Goal: Information Seeking & Learning: Learn about a topic

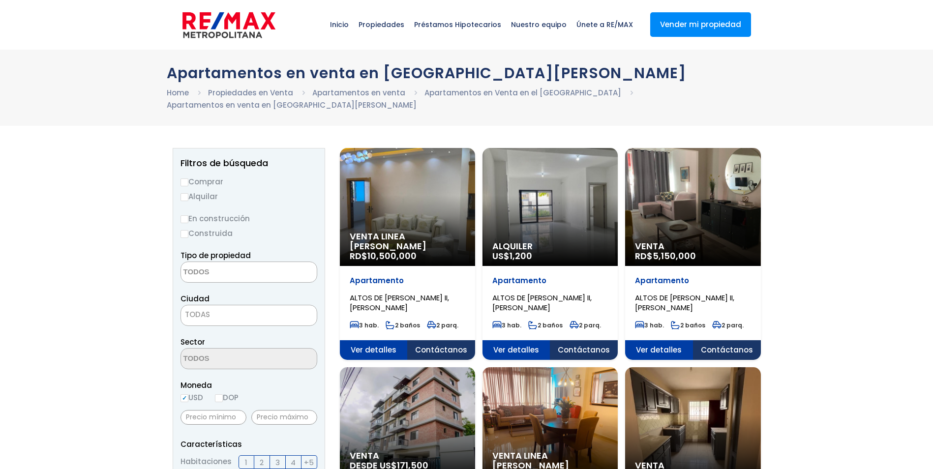
select select
click at [359, 204] on div "Venta Linea Blanca RD$ 10,500,000" at bounding box center [407, 207] width 135 height 118
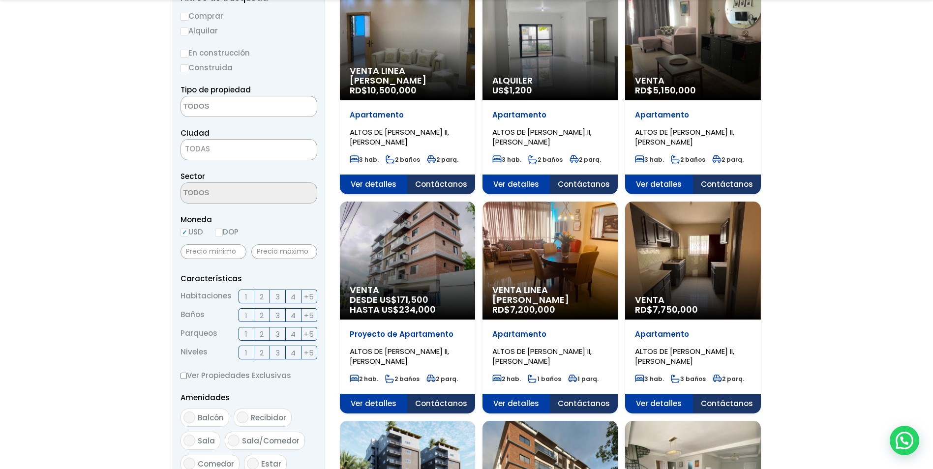
scroll to position [197, 0]
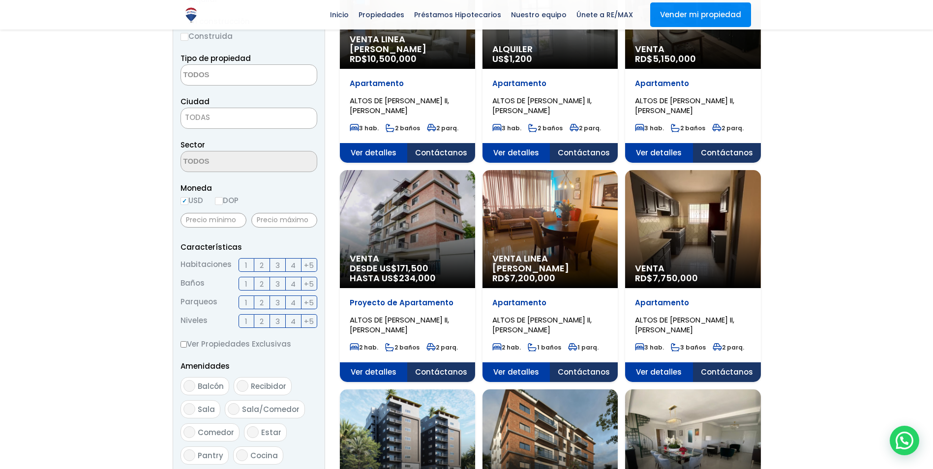
click at [475, 69] on div "Venta RD$ 7,750,000" at bounding box center [407, 10] width 135 height 118
click at [449, 116] on span "ALTOS DE ARROYO HONDO II, SANTO DOMINGO DE GUZMÁN" at bounding box center [399, 105] width 99 height 20
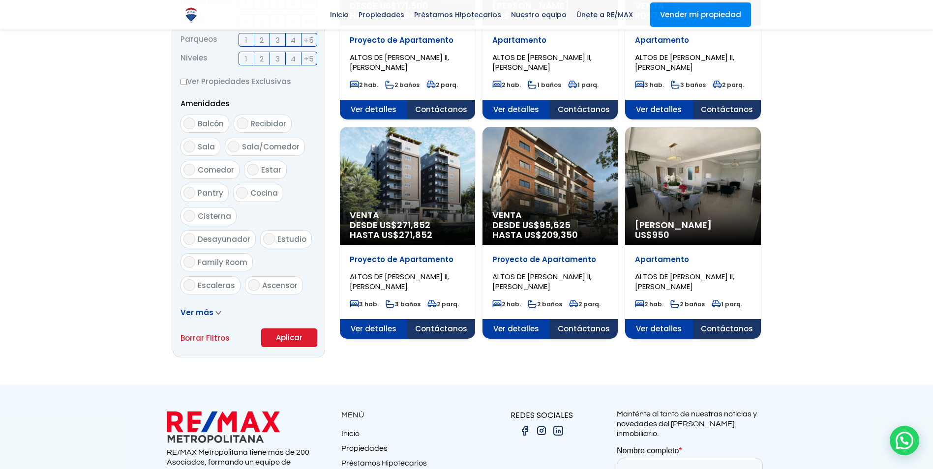
scroll to position [442, 0]
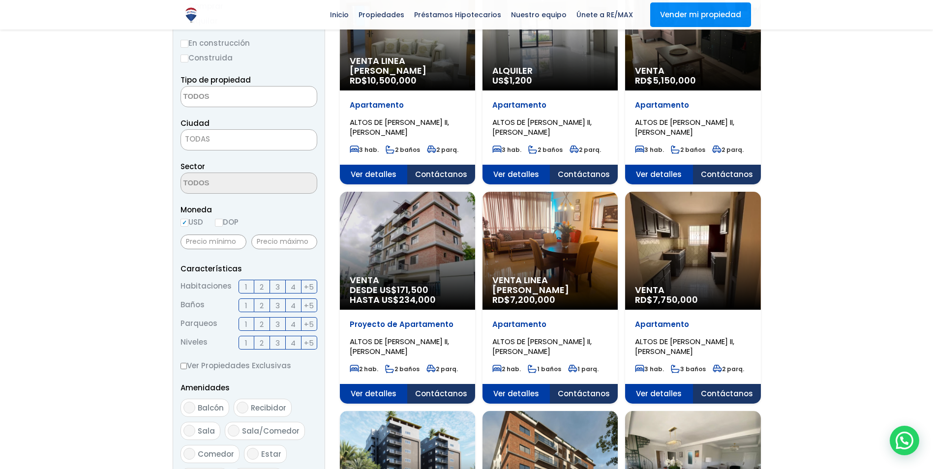
scroll to position [147, 0]
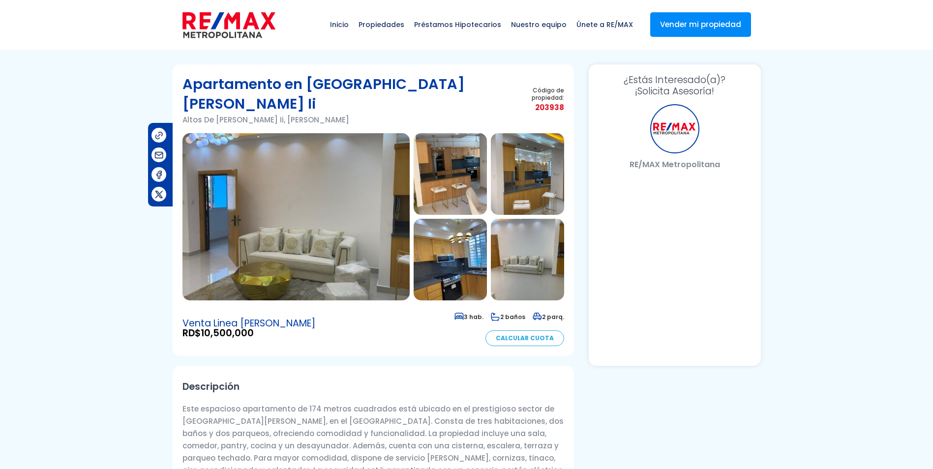
select select "DO"
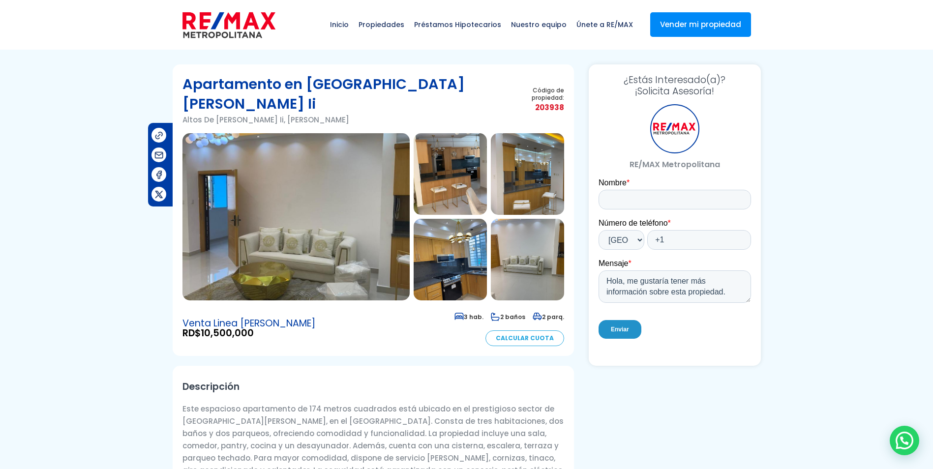
click at [281, 133] on img at bounding box center [295, 216] width 227 height 167
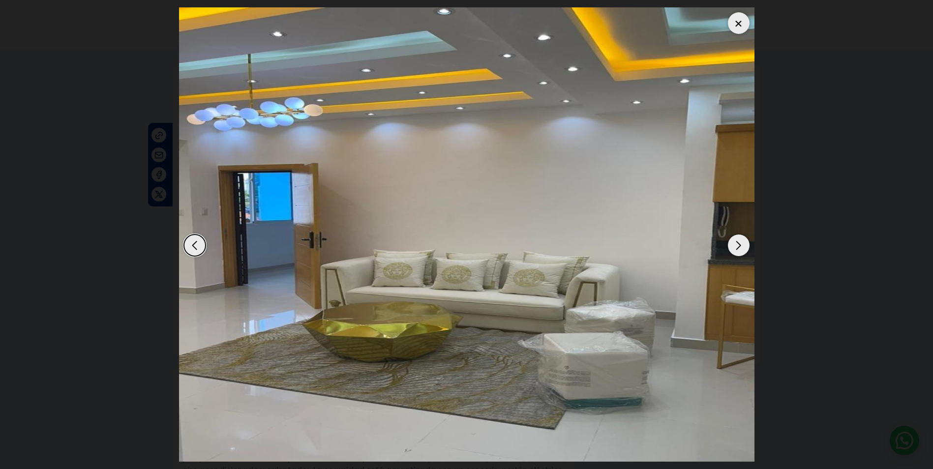
click at [735, 242] on div "Next slide" at bounding box center [739, 245] width 22 height 22
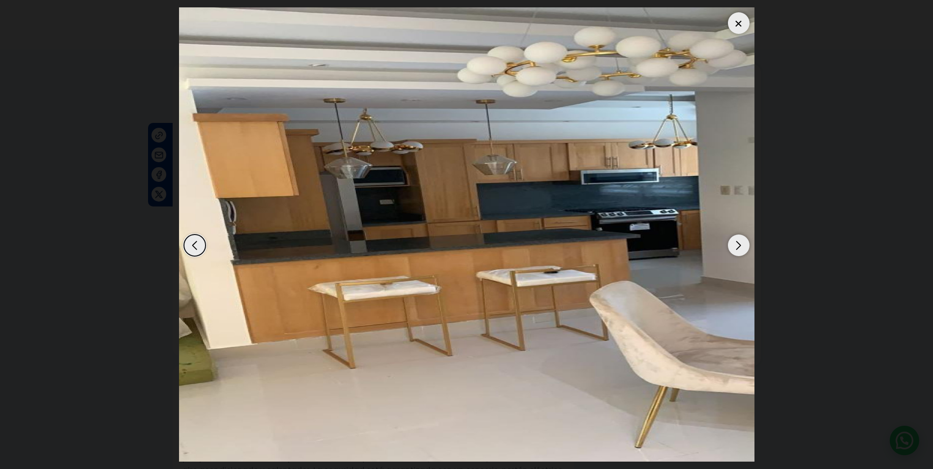
click at [736, 241] on div "Next slide" at bounding box center [739, 245] width 22 height 22
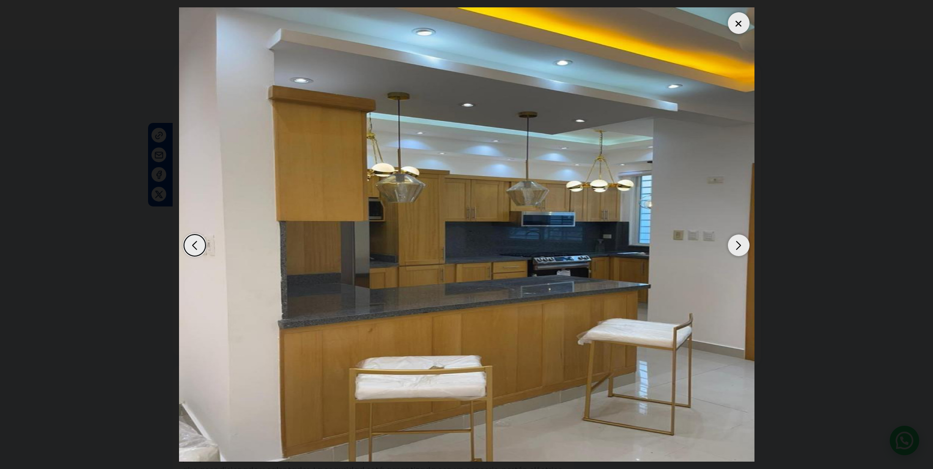
click at [735, 241] on div "Next slide" at bounding box center [739, 245] width 22 height 22
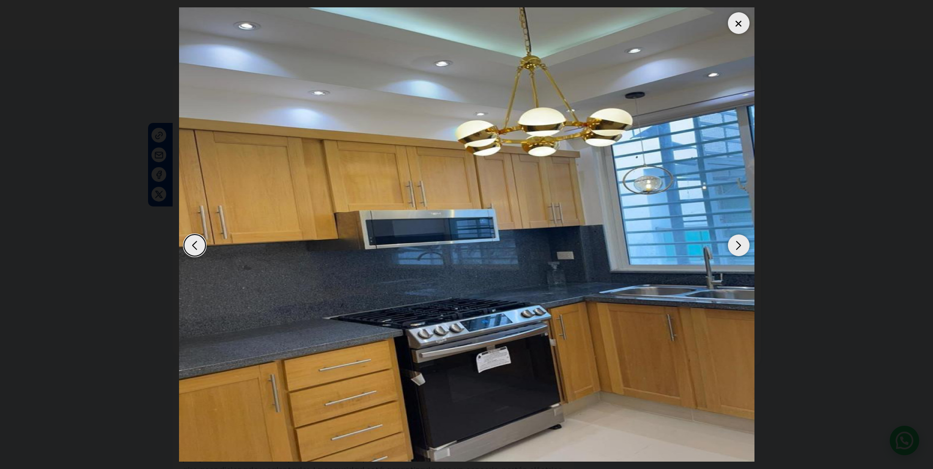
click at [735, 241] on div "Next slide" at bounding box center [739, 245] width 22 height 22
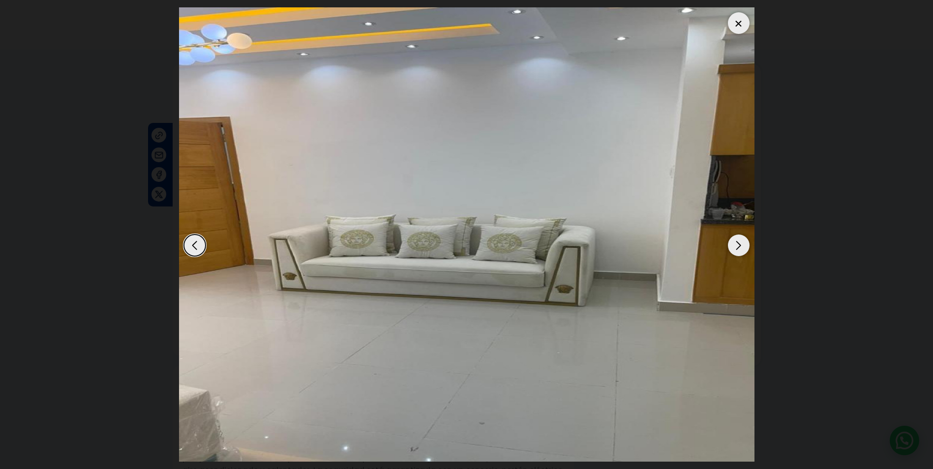
click at [735, 241] on div "Next slide" at bounding box center [739, 245] width 22 height 22
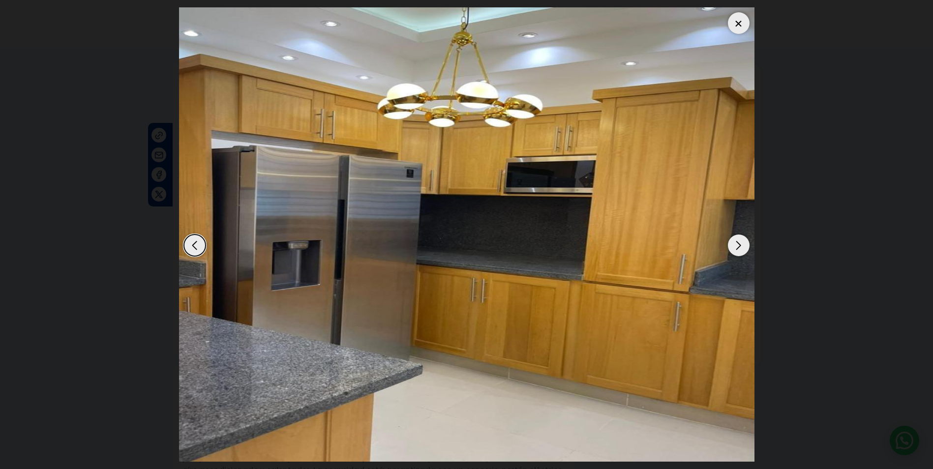
click at [735, 241] on div "Next slide" at bounding box center [739, 245] width 22 height 22
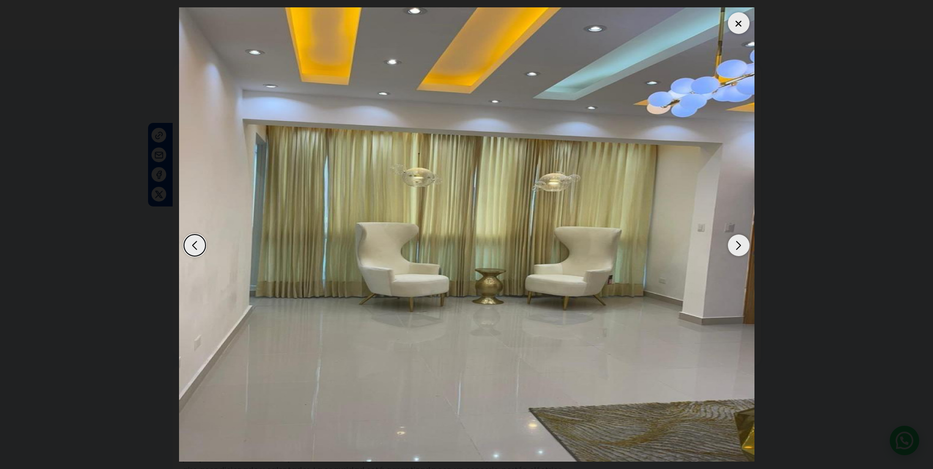
click at [735, 241] on div "Next slide" at bounding box center [739, 245] width 22 height 22
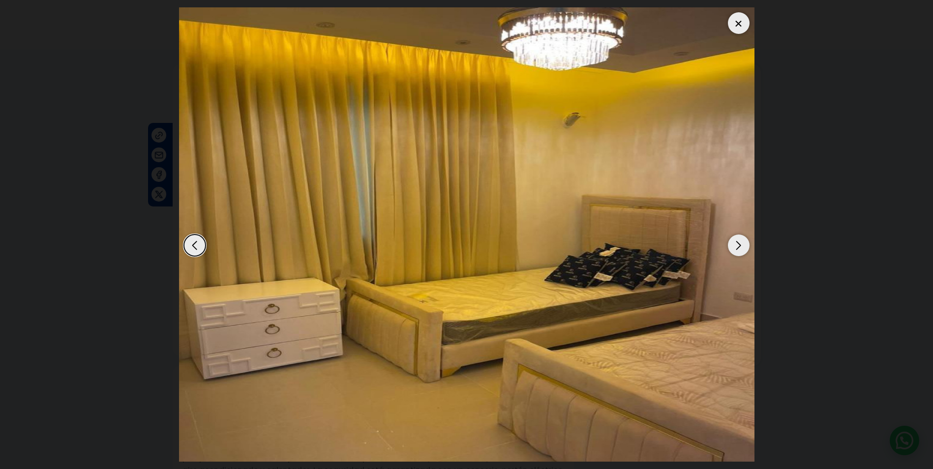
click at [735, 241] on div "Next slide" at bounding box center [739, 245] width 22 height 22
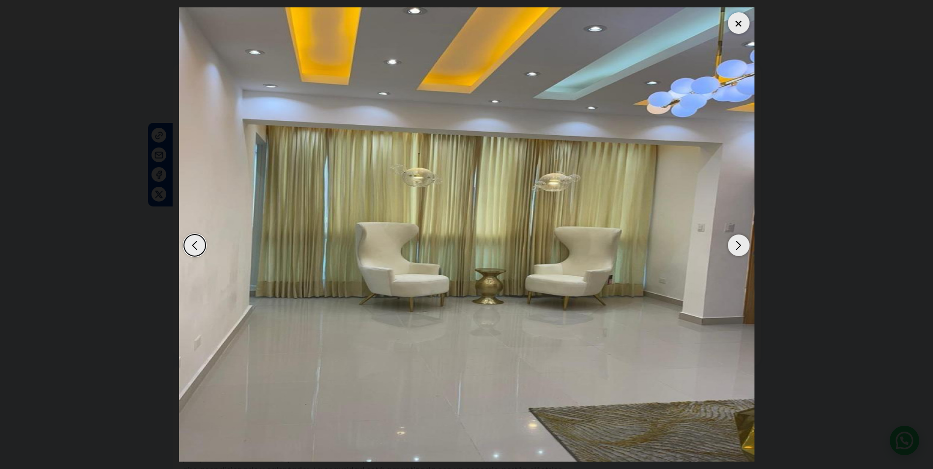
click at [735, 241] on div "Next slide" at bounding box center [739, 245] width 22 height 22
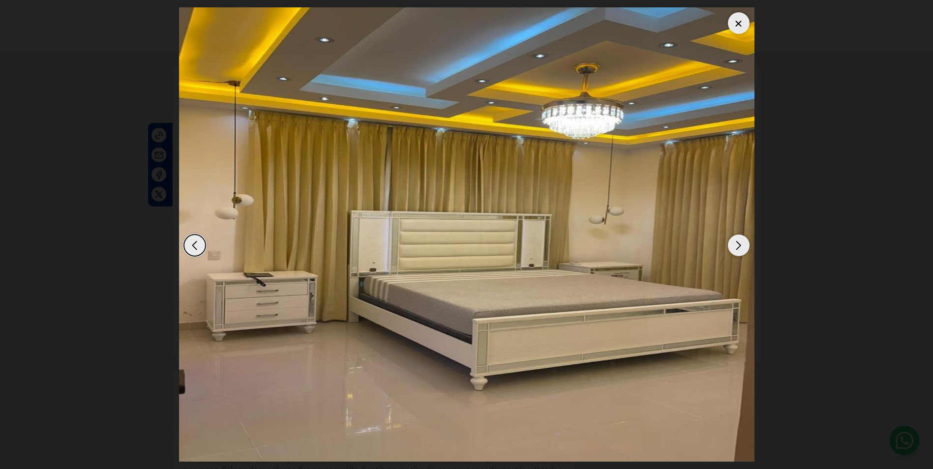
click at [735, 241] on div "Next slide" at bounding box center [739, 245] width 22 height 22
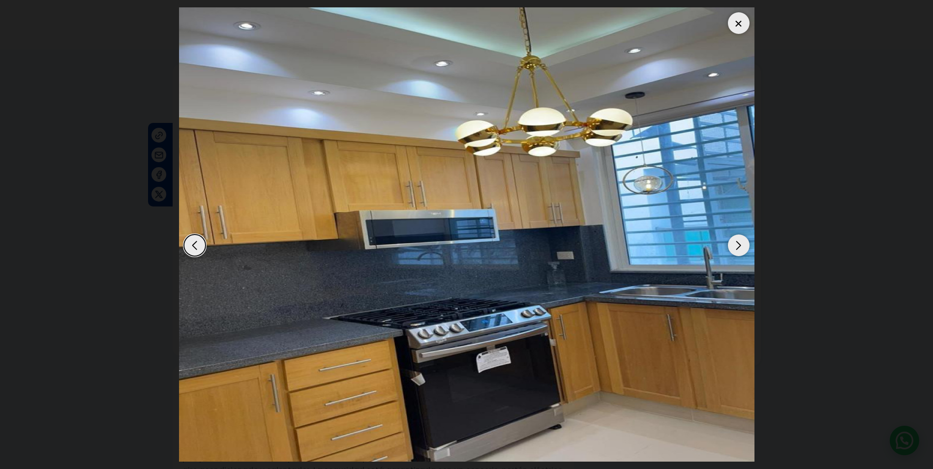
click at [735, 241] on div "Next slide" at bounding box center [739, 245] width 22 height 22
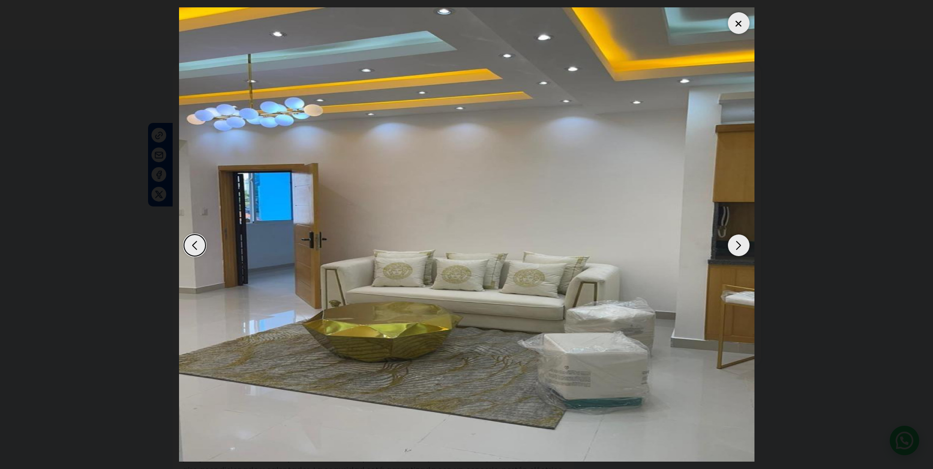
click at [735, 241] on div "Next slide" at bounding box center [739, 245] width 22 height 22
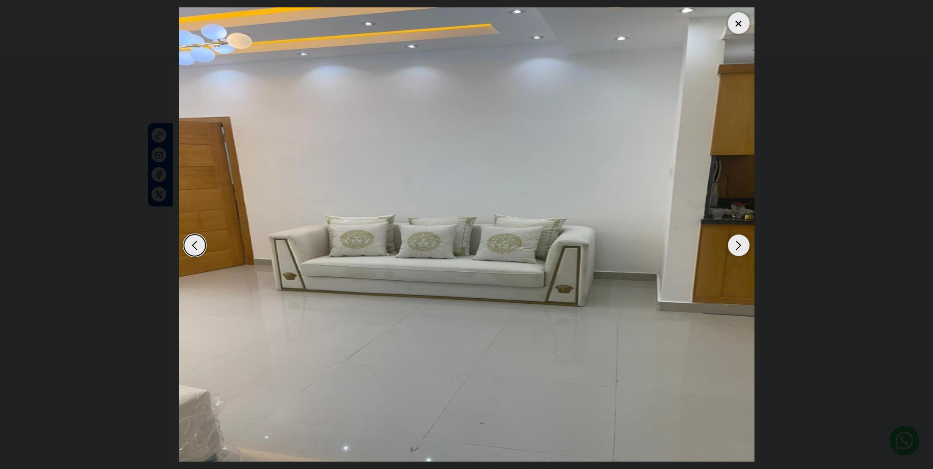
click at [735, 241] on div "Next slide" at bounding box center [739, 245] width 22 height 22
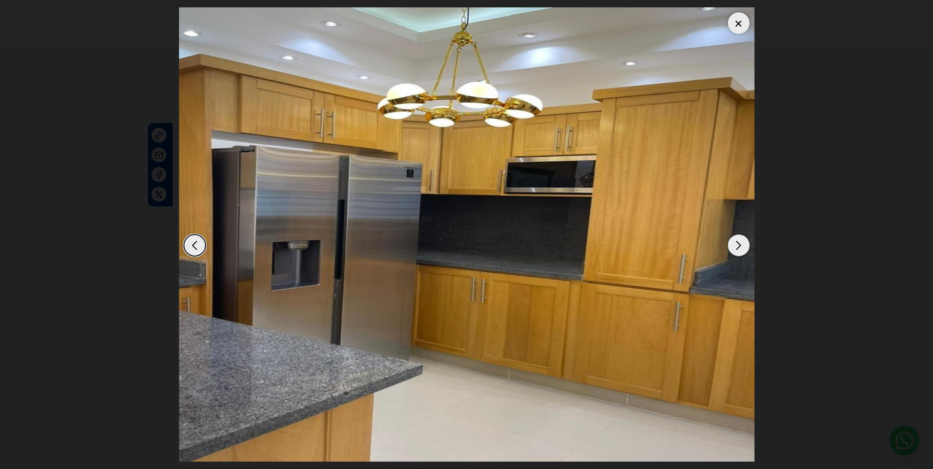
click at [735, 241] on div "Next slide" at bounding box center [739, 245] width 22 height 22
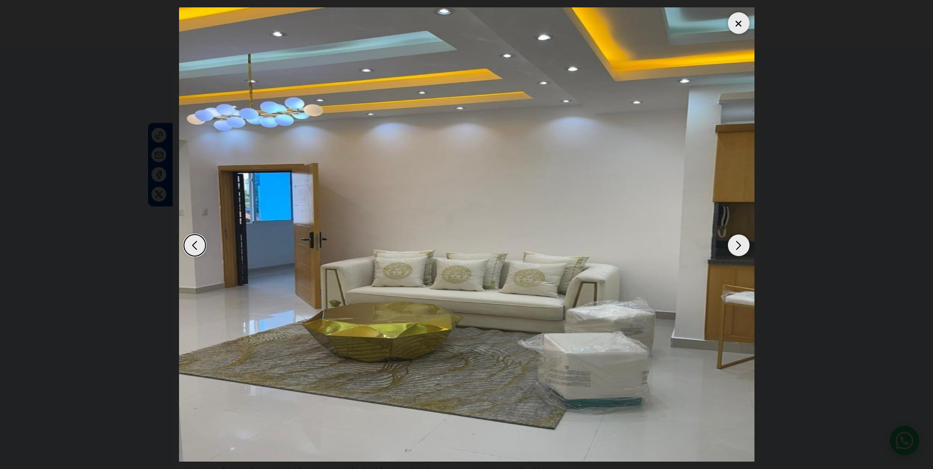
click at [735, 241] on div "Next slide" at bounding box center [739, 245] width 22 height 22
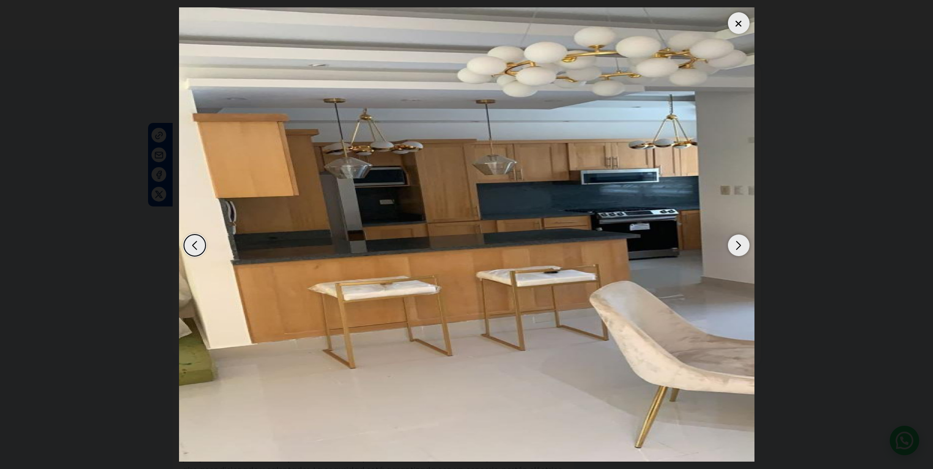
click at [735, 241] on div "Next slide" at bounding box center [739, 245] width 22 height 22
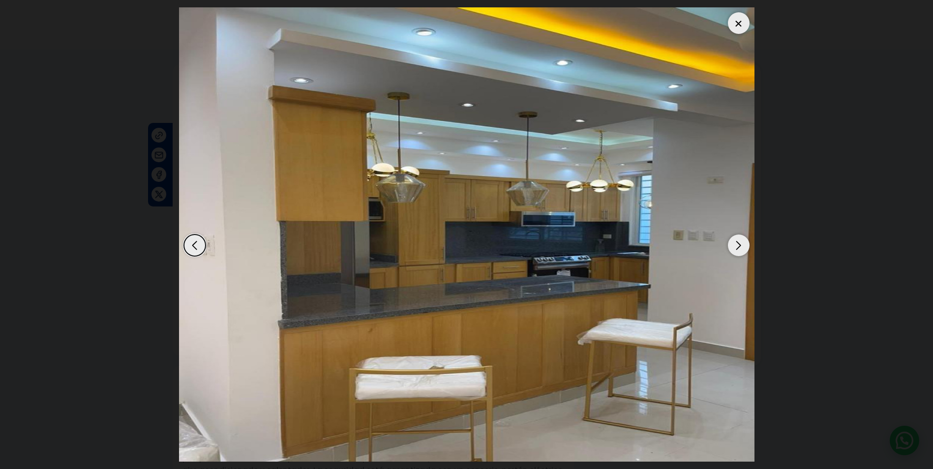
click at [735, 241] on div "Next slide" at bounding box center [739, 245] width 22 height 22
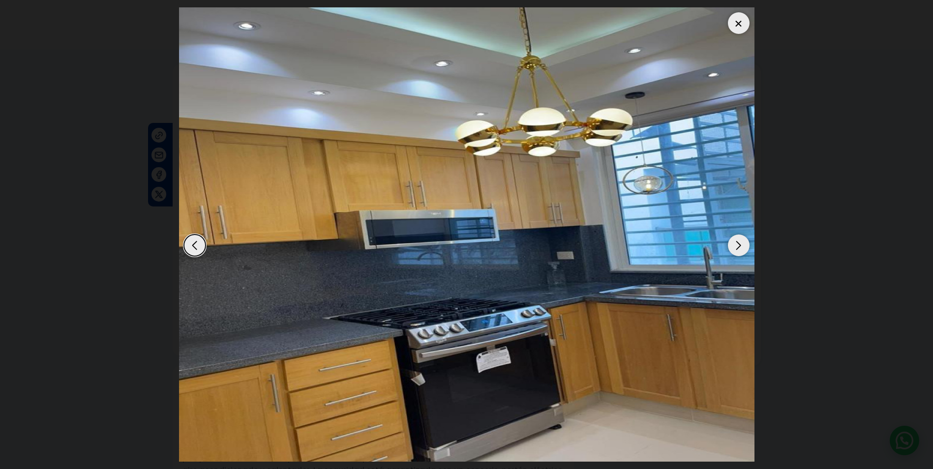
click at [735, 241] on div "Next slide" at bounding box center [739, 245] width 22 height 22
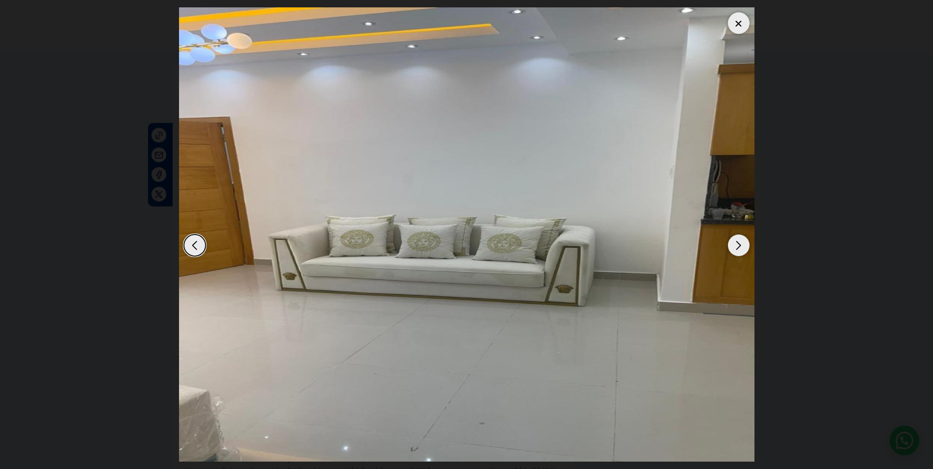
drag, startPoint x: 731, startPoint y: 18, endPoint x: 718, endPoint y: 20, distance: 13.4
click at [730, 18] on div at bounding box center [739, 23] width 22 height 22
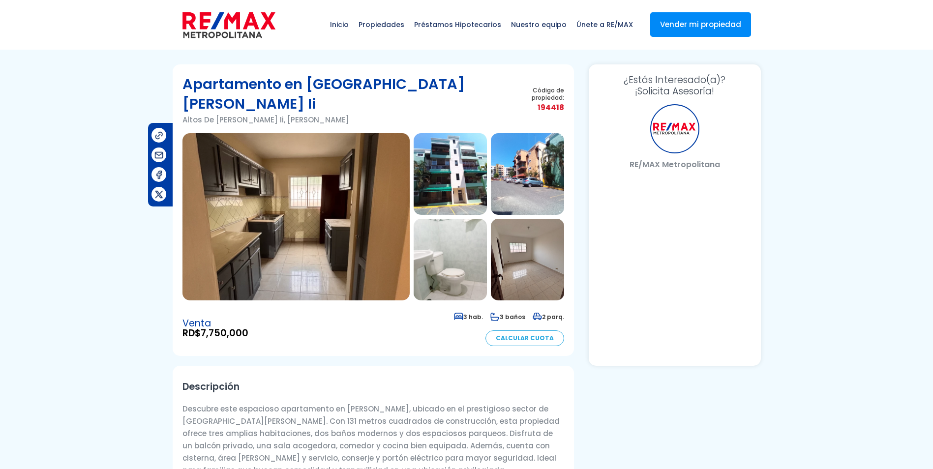
select select "DO"
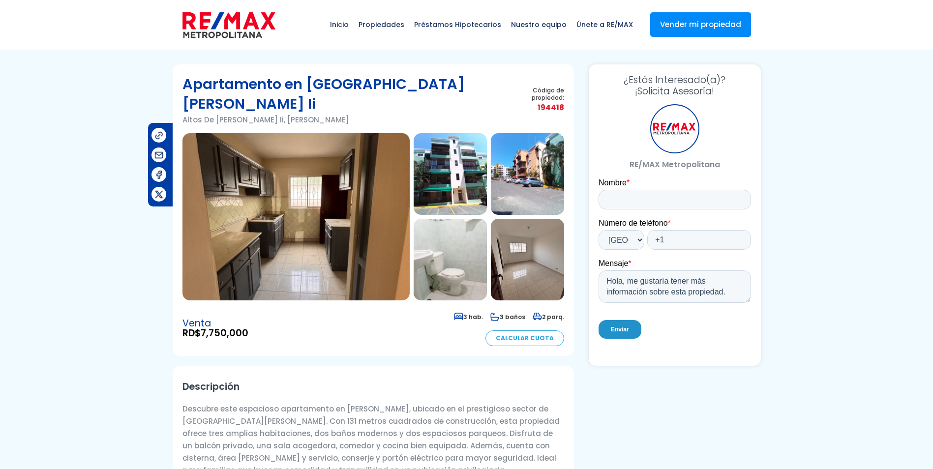
click at [467, 155] on img at bounding box center [449, 174] width 73 height 82
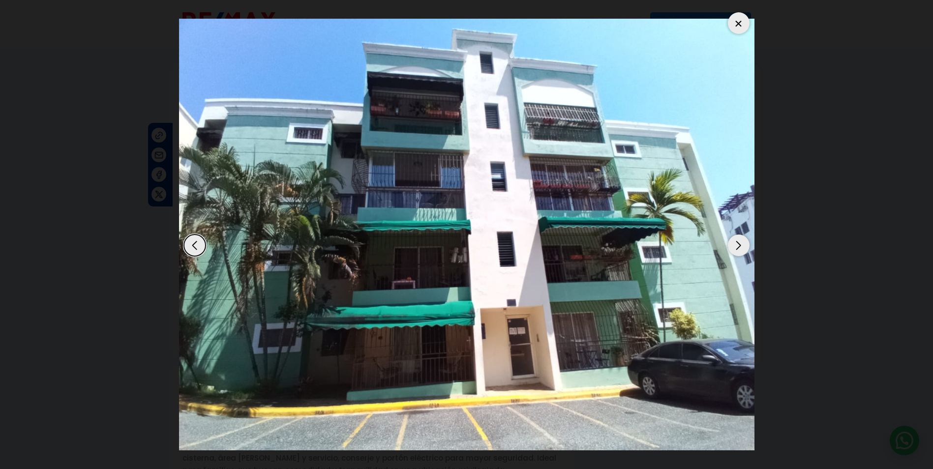
click at [741, 29] on div at bounding box center [739, 23] width 22 height 22
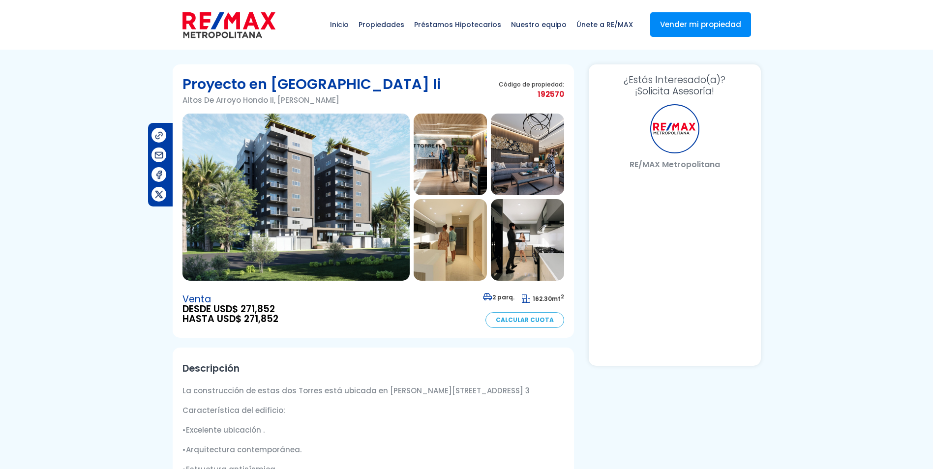
select select "DO"
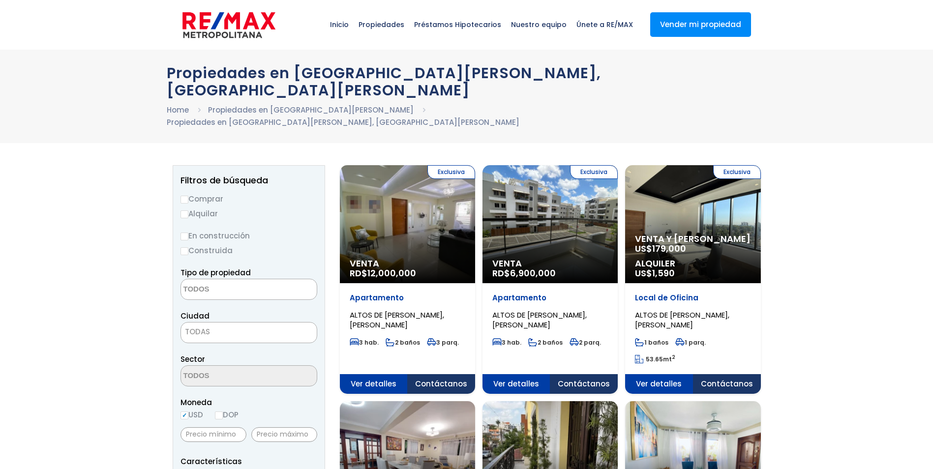
select select
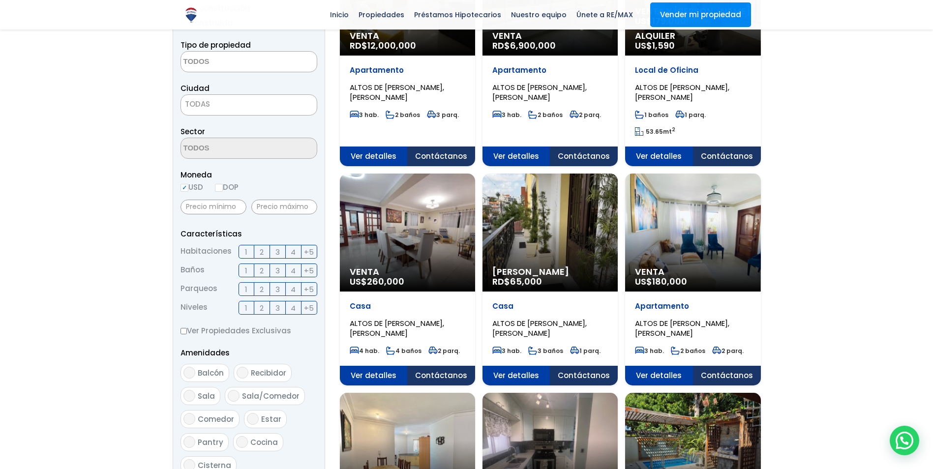
scroll to position [295, 0]
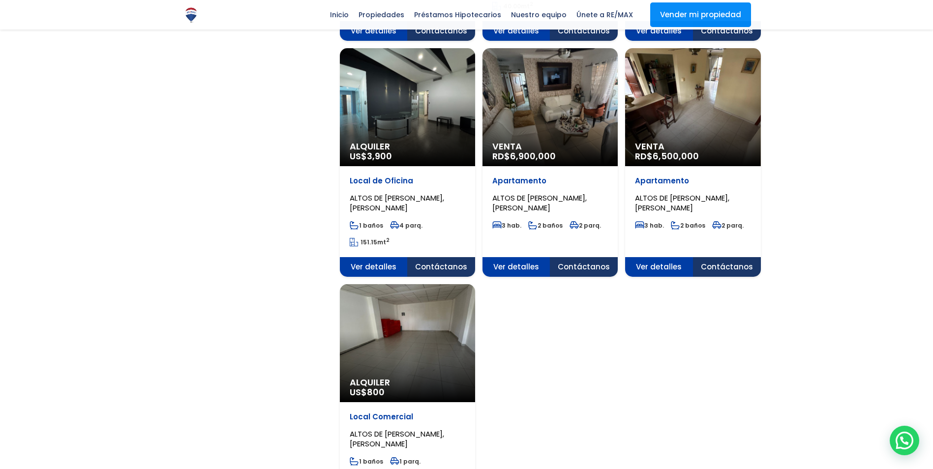
scroll to position [1081, 0]
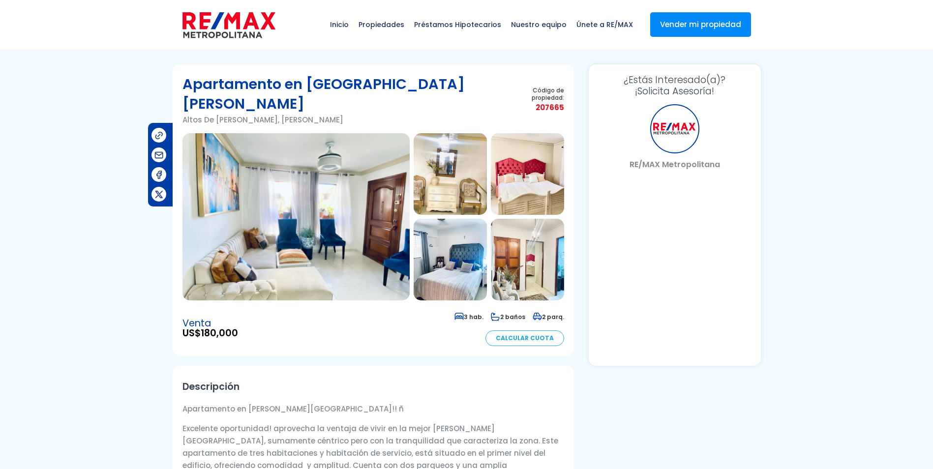
select select "DO"
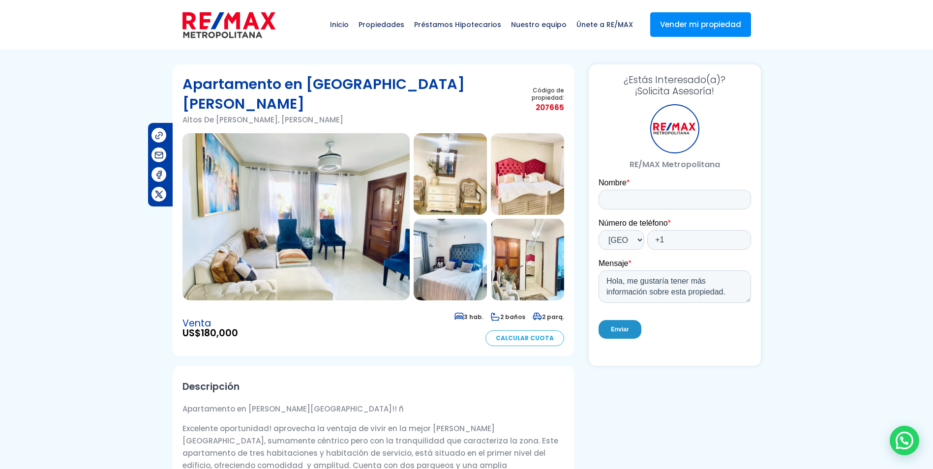
click at [335, 215] on img at bounding box center [295, 216] width 227 height 167
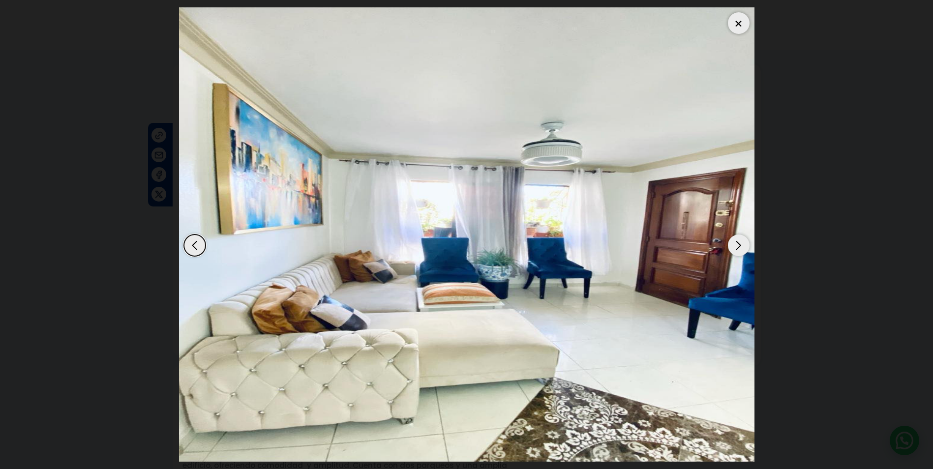
click at [737, 243] on div "Next slide" at bounding box center [739, 245] width 22 height 22
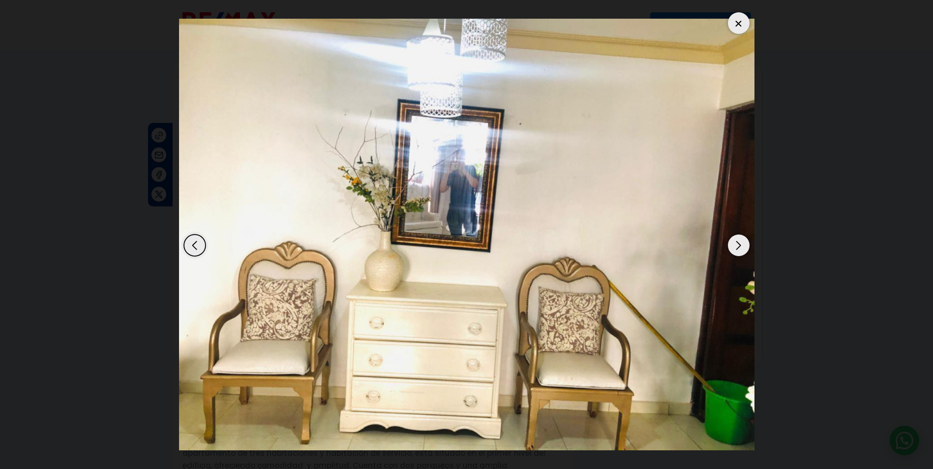
click at [737, 243] on div "Next slide" at bounding box center [739, 245] width 22 height 22
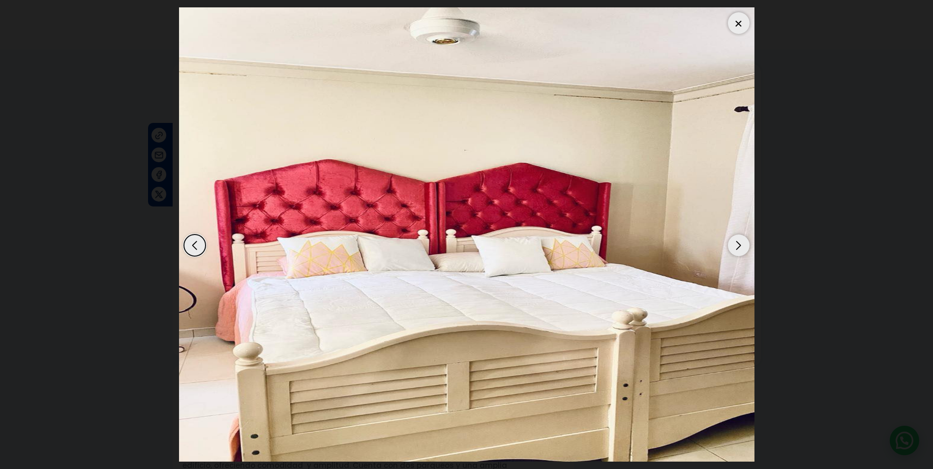
click at [737, 243] on div "Next slide" at bounding box center [739, 245] width 22 height 22
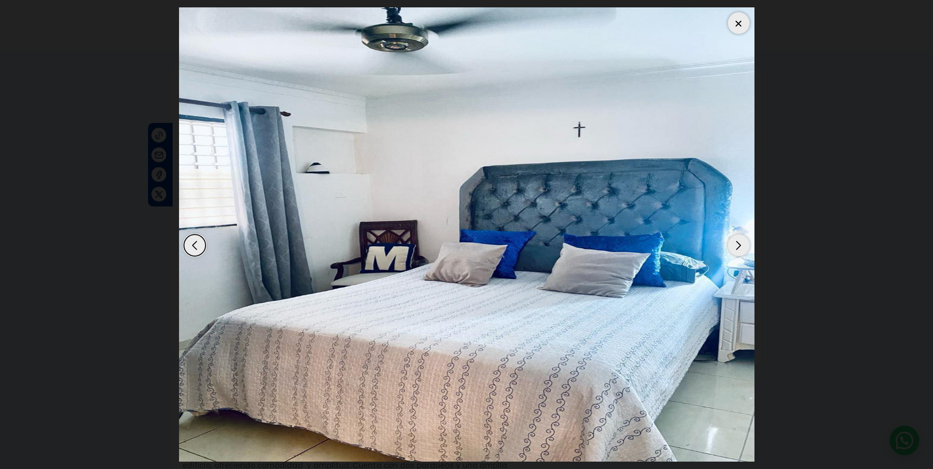
click at [737, 243] on div "Next slide" at bounding box center [739, 245] width 22 height 22
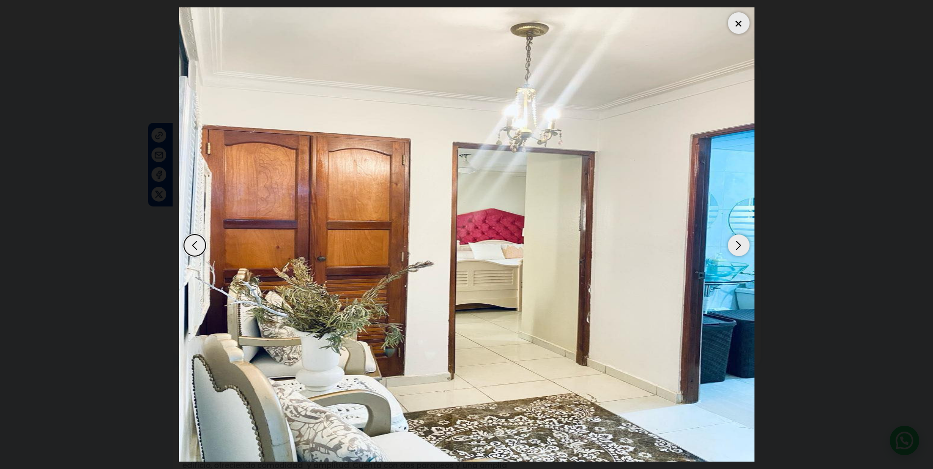
click at [737, 243] on div "Next slide" at bounding box center [739, 245] width 22 height 22
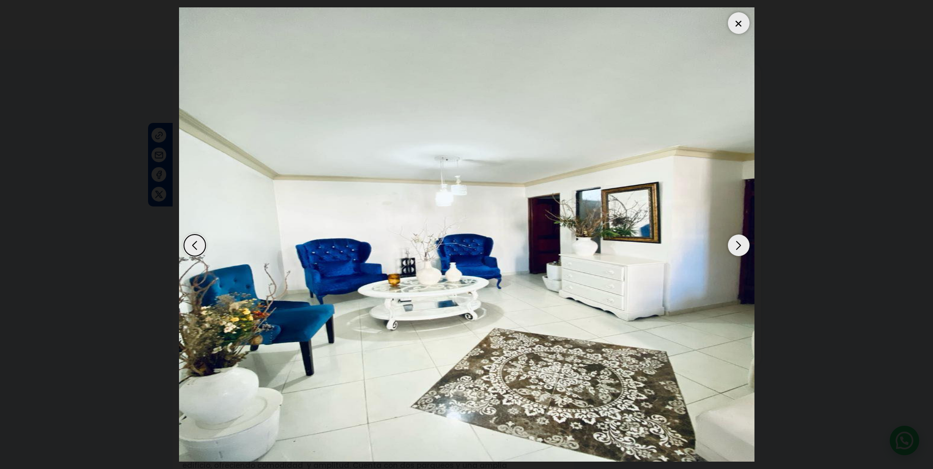
click at [737, 243] on div "Next slide" at bounding box center [739, 245] width 22 height 22
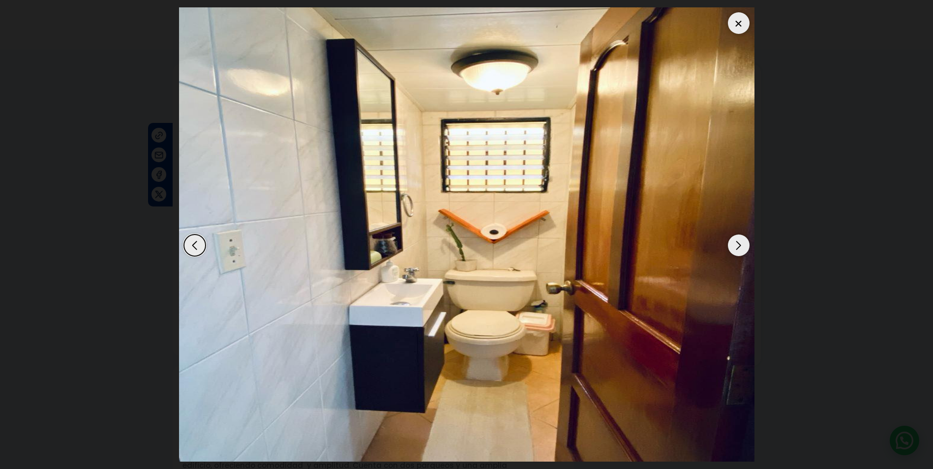
click at [737, 243] on div "Next slide" at bounding box center [739, 245] width 22 height 22
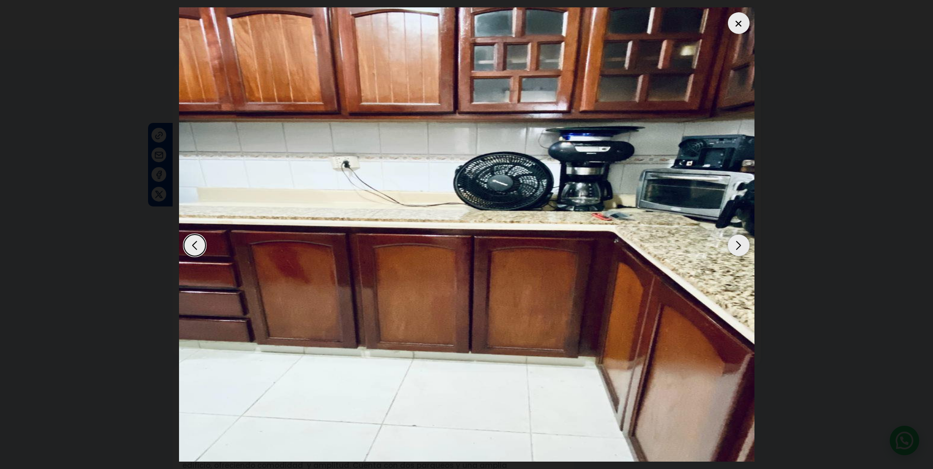
click at [737, 243] on div "Next slide" at bounding box center [739, 245] width 22 height 22
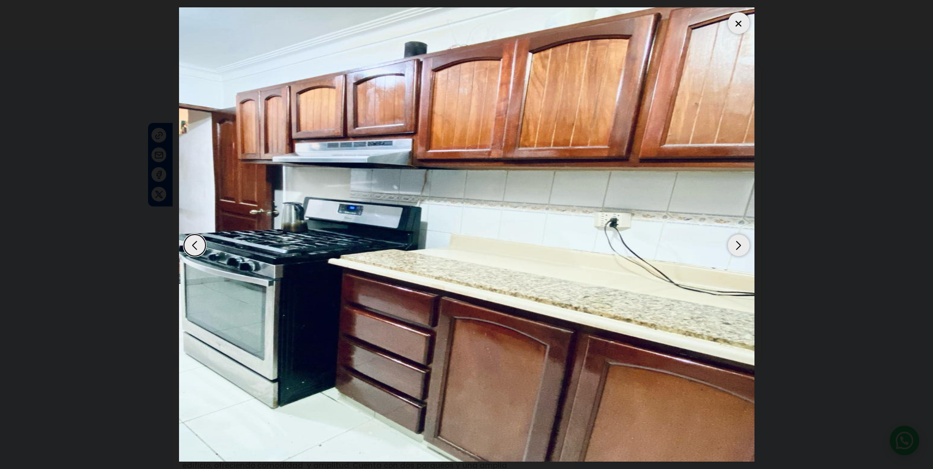
click at [737, 243] on div "Next slide" at bounding box center [739, 245] width 22 height 22
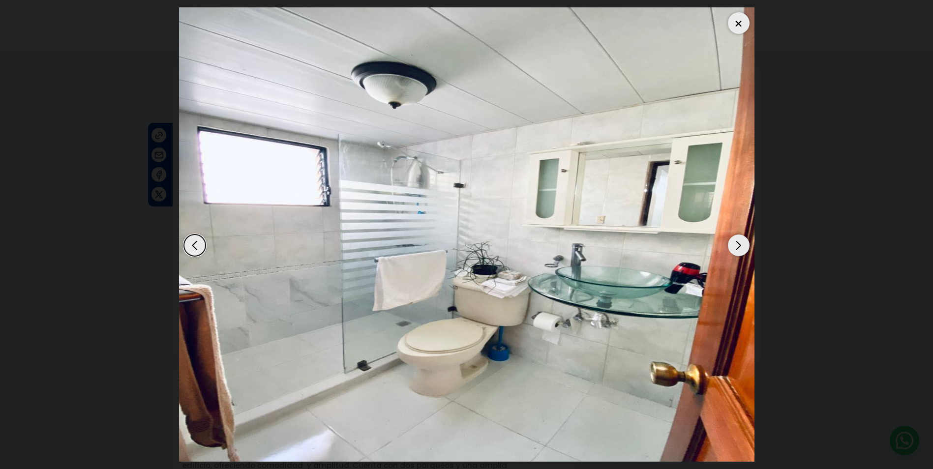
click at [737, 243] on div "Next slide" at bounding box center [739, 245] width 22 height 22
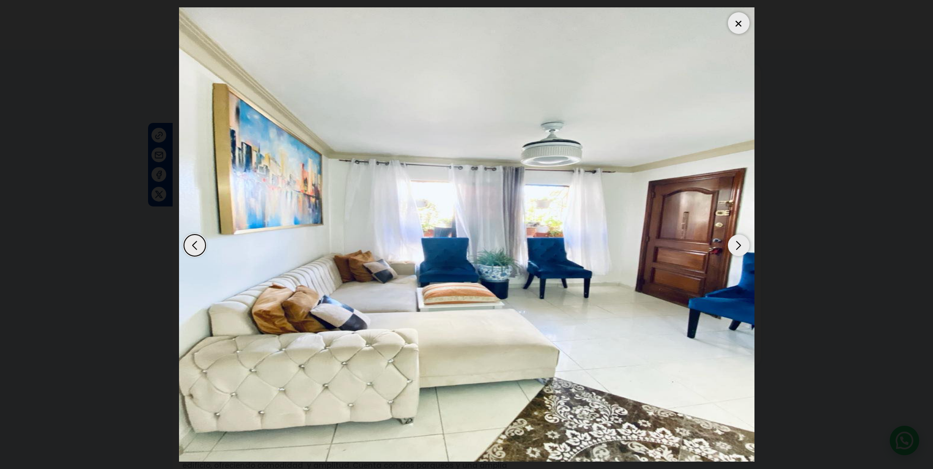
click at [737, 243] on div "Next slide" at bounding box center [739, 245] width 22 height 22
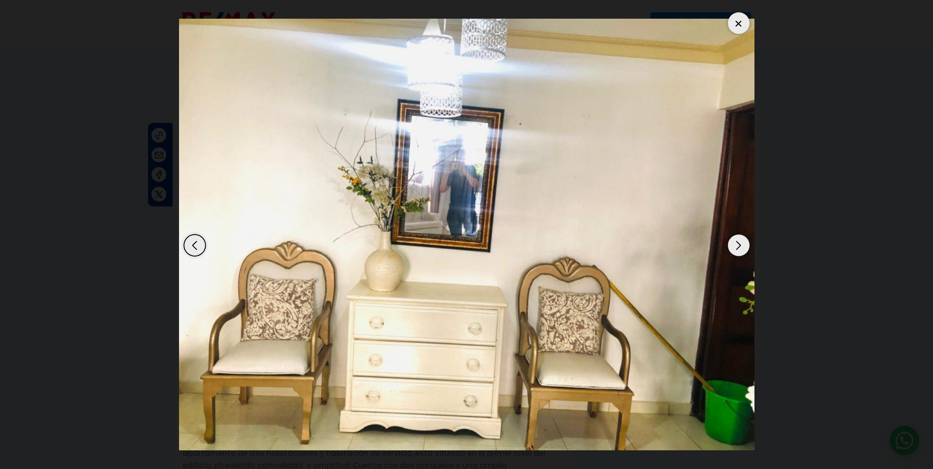
click at [737, 243] on div "Next slide" at bounding box center [739, 245] width 22 height 22
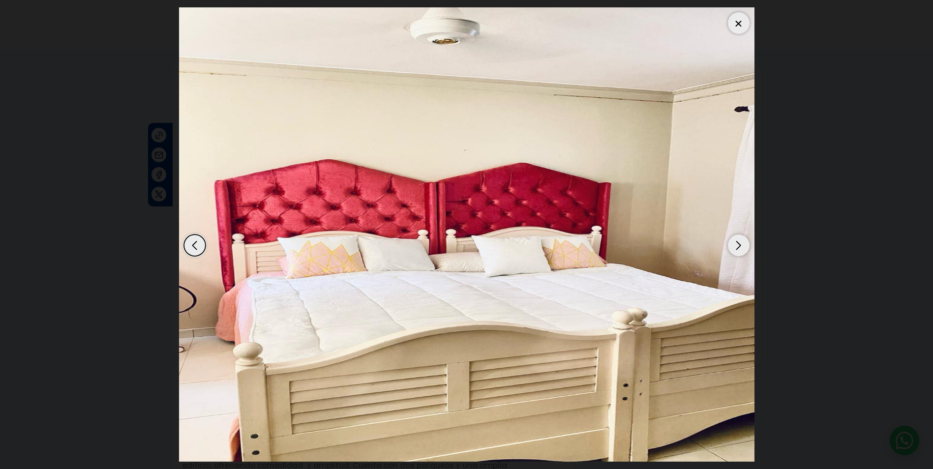
click at [737, 243] on div "Next slide" at bounding box center [739, 245] width 22 height 22
